Goal: Browse casually

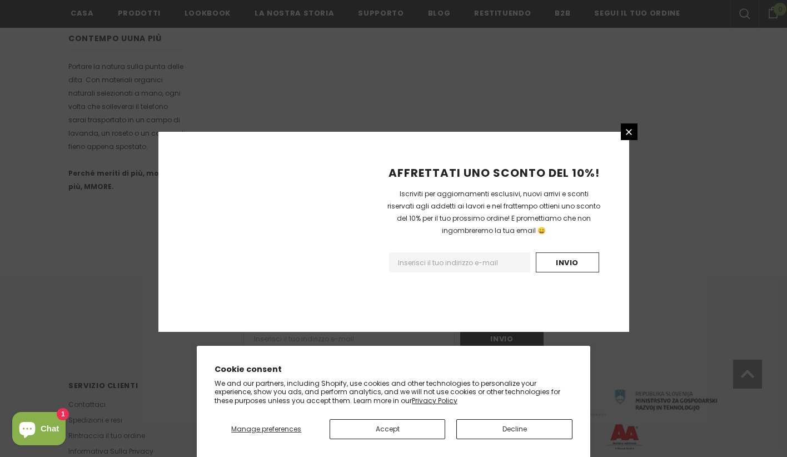
scroll to position [682, 0]
